Goal: Task Accomplishment & Management: Complete application form

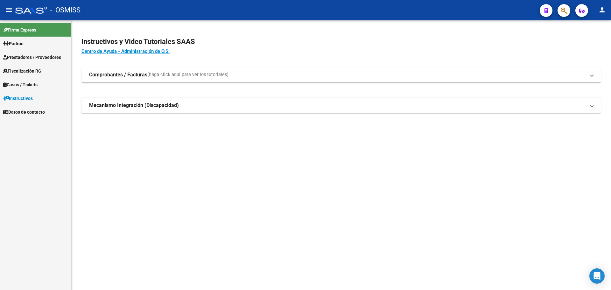
click at [26, 82] on span "Casos / Tickets" at bounding box center [20, 84] width 34 height 7
click at [19, 100] on link "Casos" at bounding box center [35, 98] width 71 height 14
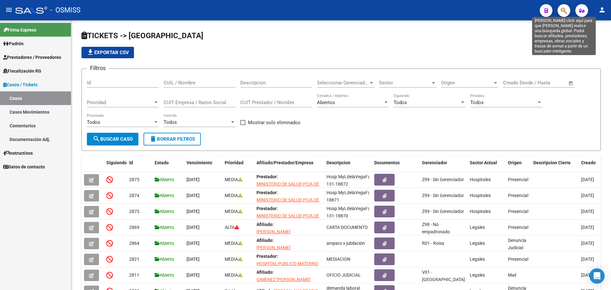
click at [566, 12] on icon "button" at bounding box center [564, 10] width 6 height 7
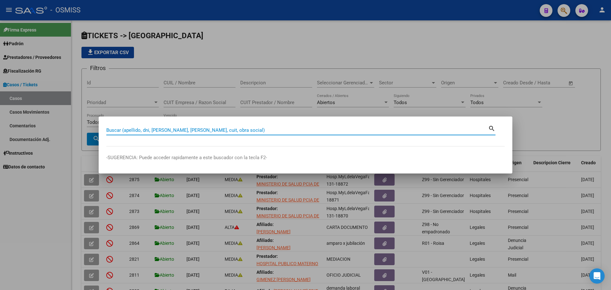
click at [179, 131] on input "Buscar (apellido, dni, [PERSON_NAME], [PERSON_NAME], cuit, obra social)" at bounding box center [297, 130] width 382 height 6
type input "30626983398"
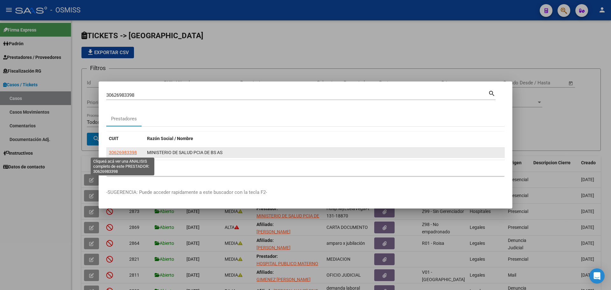
click at [125, 151] on span "30626983398" at bounding box center [123, 152] width 28 height 5
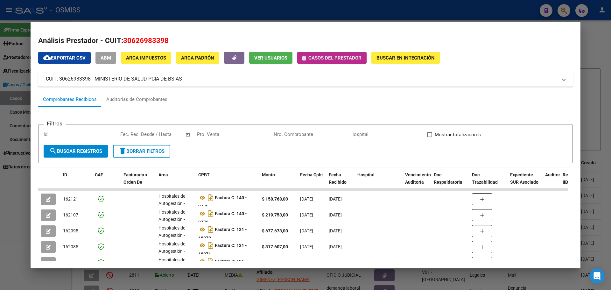
click at [323, 55] on span "Casos del prestador" at bounding box center [334, 58] width 53 height 6
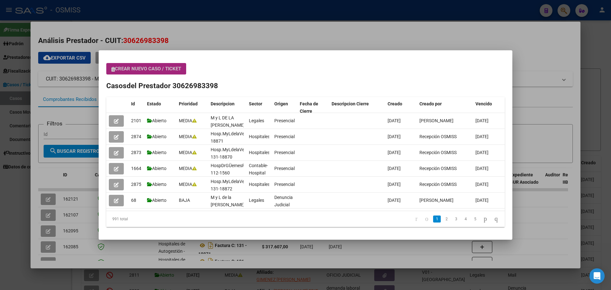
click at [146, 71] on span "Crear nuevo caso / ticket" at bounding box center [146, 69] width 70 height 6
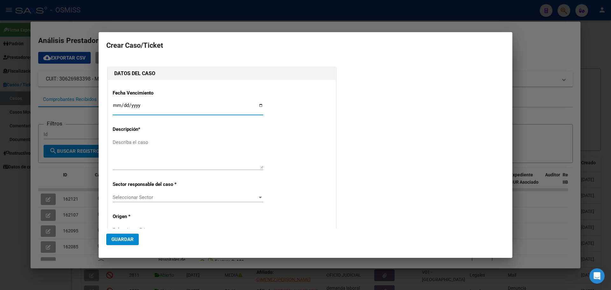
type input "30626983398"
click at [259, 105] on input "Ingresar fecha" at bounding box center [188, 108] width 150 height 10
click at [259, 108] on input "[DATE]" at bounding box center [188, 108] width 150 height 10
type input "[DATE]"
click at [129, 146] on textarea "Describa el caso" at bounding box center [188, 154] width 150 height 30
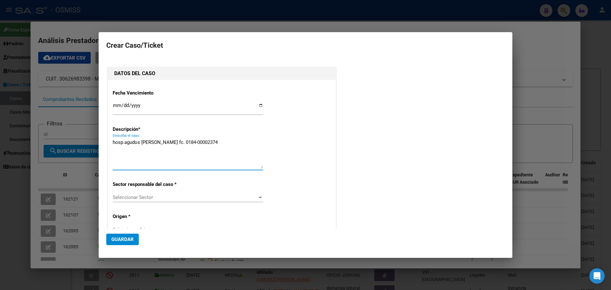
type textarea "hosp.agudos [PERSON_NAME] fc. 0184-00002374"
click at [259, 197] on div at bounding box center [260, 198] width 3 height 2
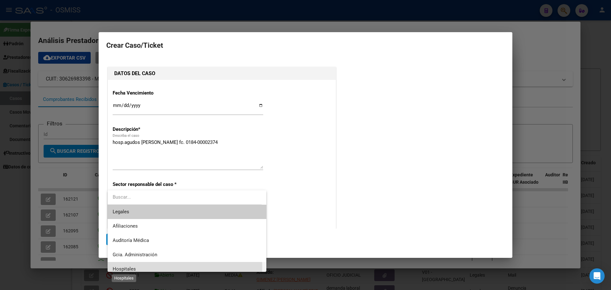
click at [128, 267] on span "Hospitales" at bounding box center [124, 269] width 23 height 6
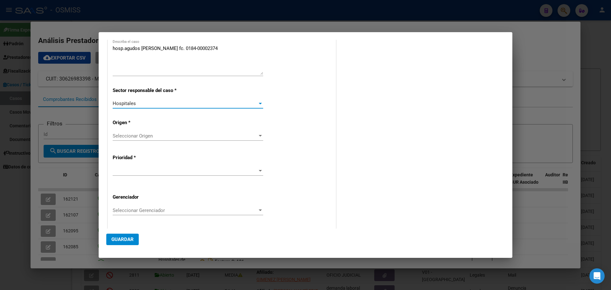
scroll to position [95, 0]
click at [257, 132] on div at bounding box center [260, 134] width 6 height 5
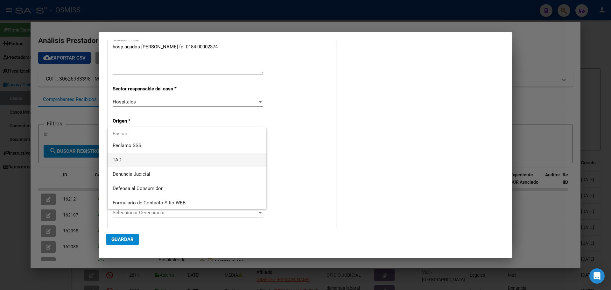
scroll to position [64, 0]
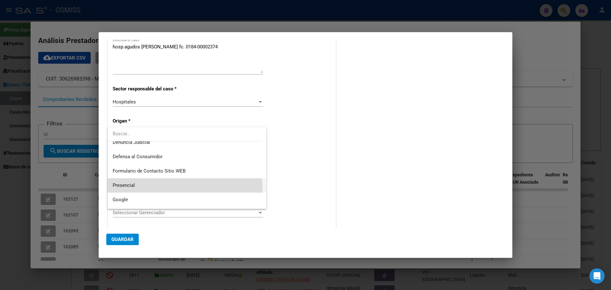
click at [182, 189] on span "Presencial" at bounding box center [187, 185] width 149 height 14
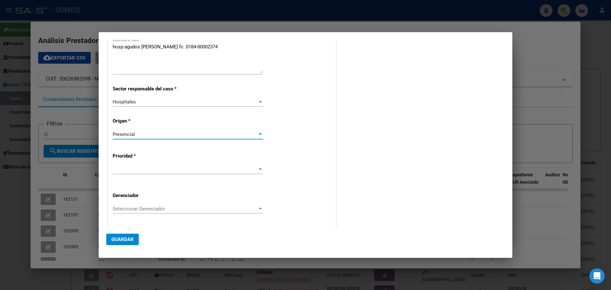
click at [259, 168] on div at bounding box center [260, 169] width 6 height 5
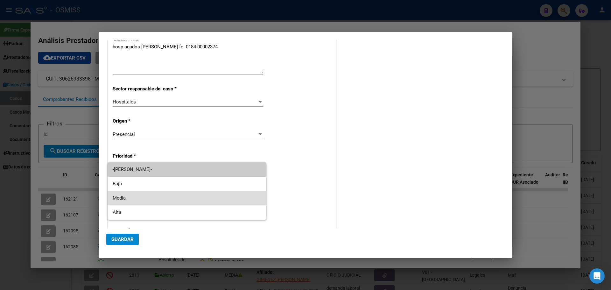
click at [165, 201] on span "Media" at bounding box center [187, 198] width 149 height 14
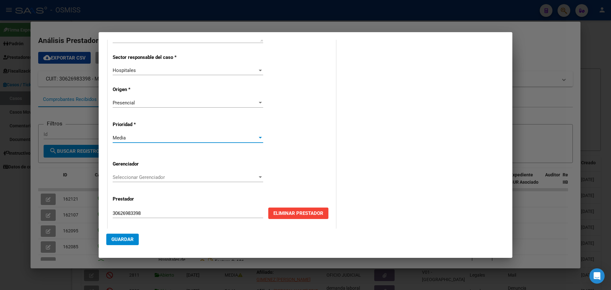
scroll to position [127, 0]
click at [259, 178] on div at bounding box center [260, 177] width 3 height 2
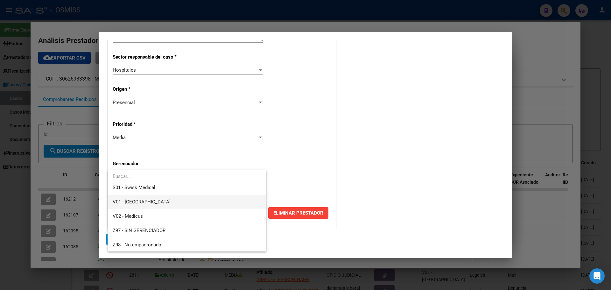
scroll to position [191, 0]
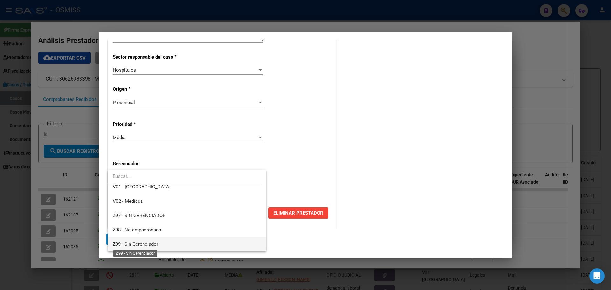
click at [150, 243] on span "Z99 - Sin Gerenciador" at bounding box center [135, 244] width 45 height 6
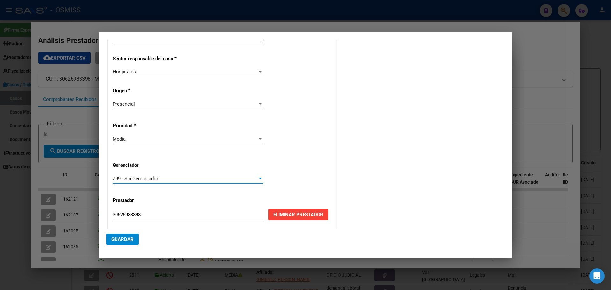
scroll to position [129, 0]
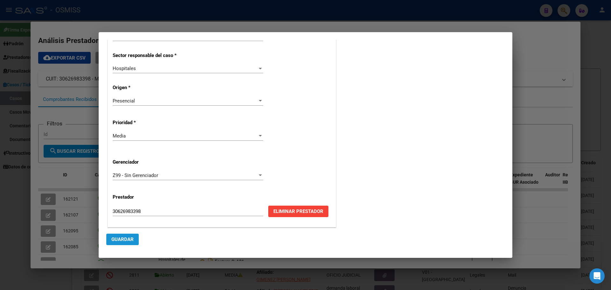
click at [125, 237] on span "Guardar" at bounding box center [122, 239] width 22 height 6
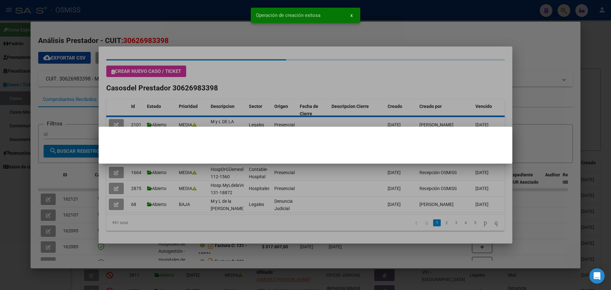
scroll to position [0, 0]
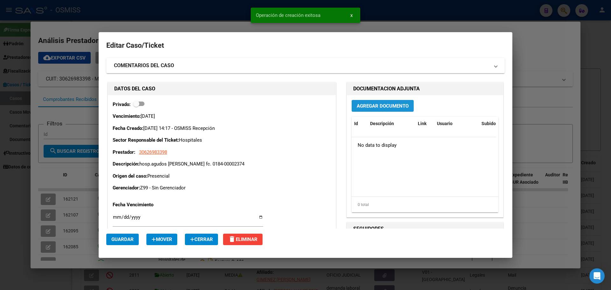
click at [376, 103] on span "Agregar Documento" at bounding box center [383, 106] width 52 height 6
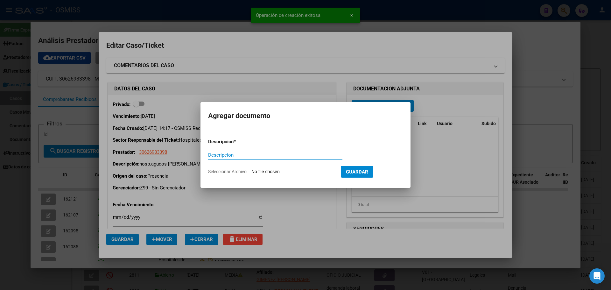
click at [259, 155] on input "Descripcion" at bounding box center [275, 155] width 134 height 6
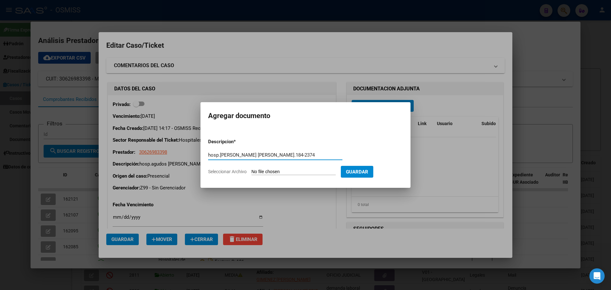
click at [261, 153] on input "hosp.[PERSON_NAME] [PERSON_NAME].184-2374" at bounding box center [275, 155] width 134 height 6
click at [272, 154] on input "hosp.[PERSON_NAME] [PERSON_NAME].0184-2374" at bounding box center [275, 155] width 134 height 6
type input "hosp.[PERSON_NAME] [PERSON_NAME].0184-00002374"
click at [280, 171] on input "Seleccionar Archivo" at bounding box center [293, 172] width 84 height 6
type input "C:\fakepath\hospbalestrinifc184-2374.pdf"
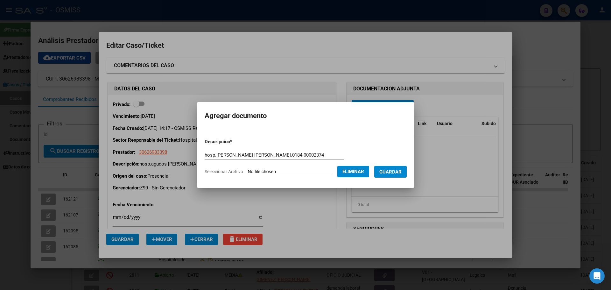
click at [390, 172] on span "Guardar" at bounding box center [390, 172] width 22 height 6
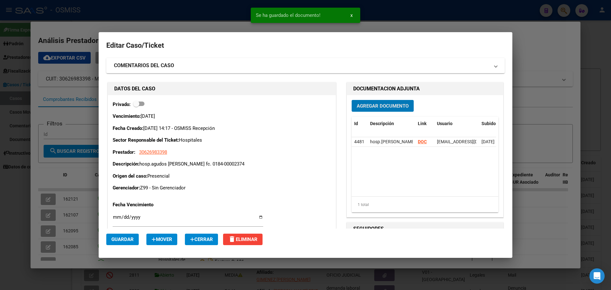
click at [125, 239] on span "Guardar" at bounding box center [122, 239] width 22 height 6
